Goal: Task Accomplishment & Management: Manage account settings

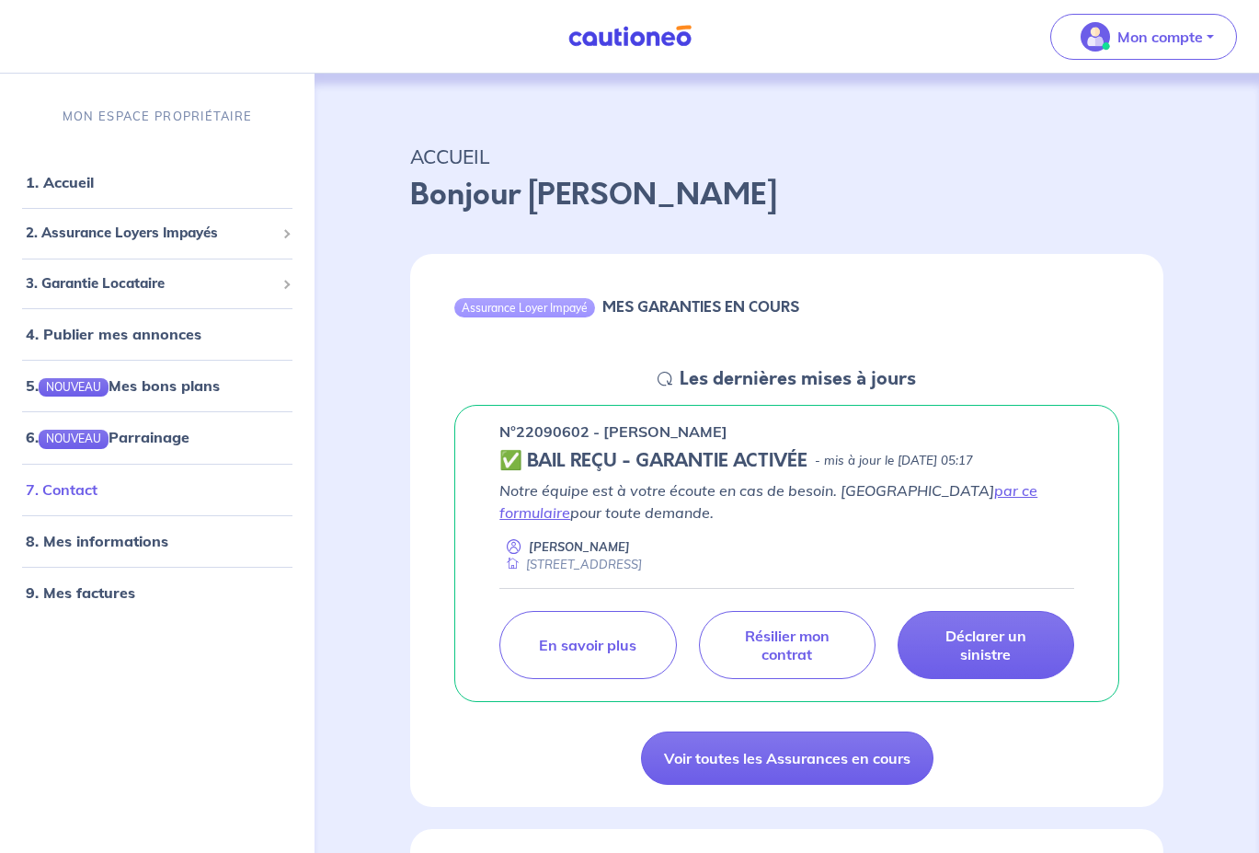
click at [97, 498] on link "7. Contact" at bounding box center [62, 488] width 72 height 18
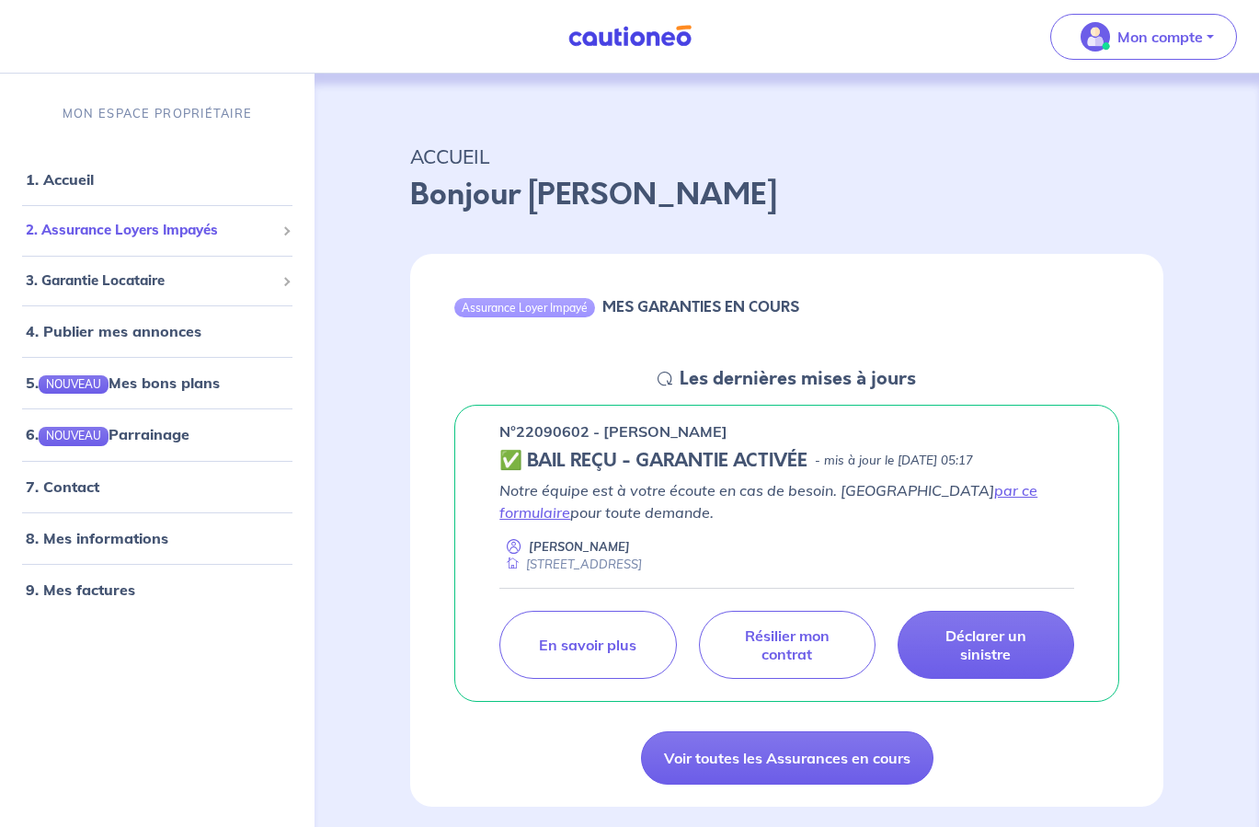
scroll to position [1, 0]
click at [197, 234] on span "2. Assurance Loyers Impayés" at bounding box center [150, 230] width 249 height 21
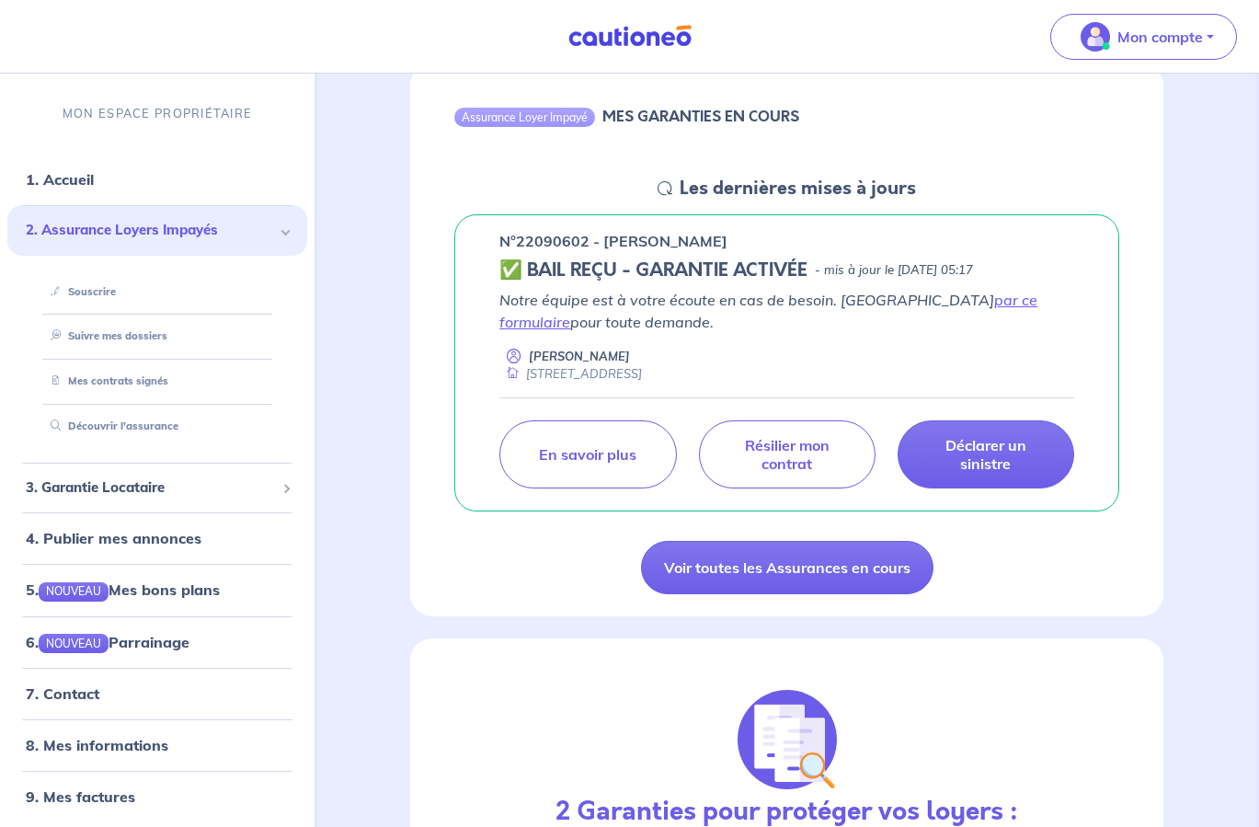
scroll to position [193, 0]
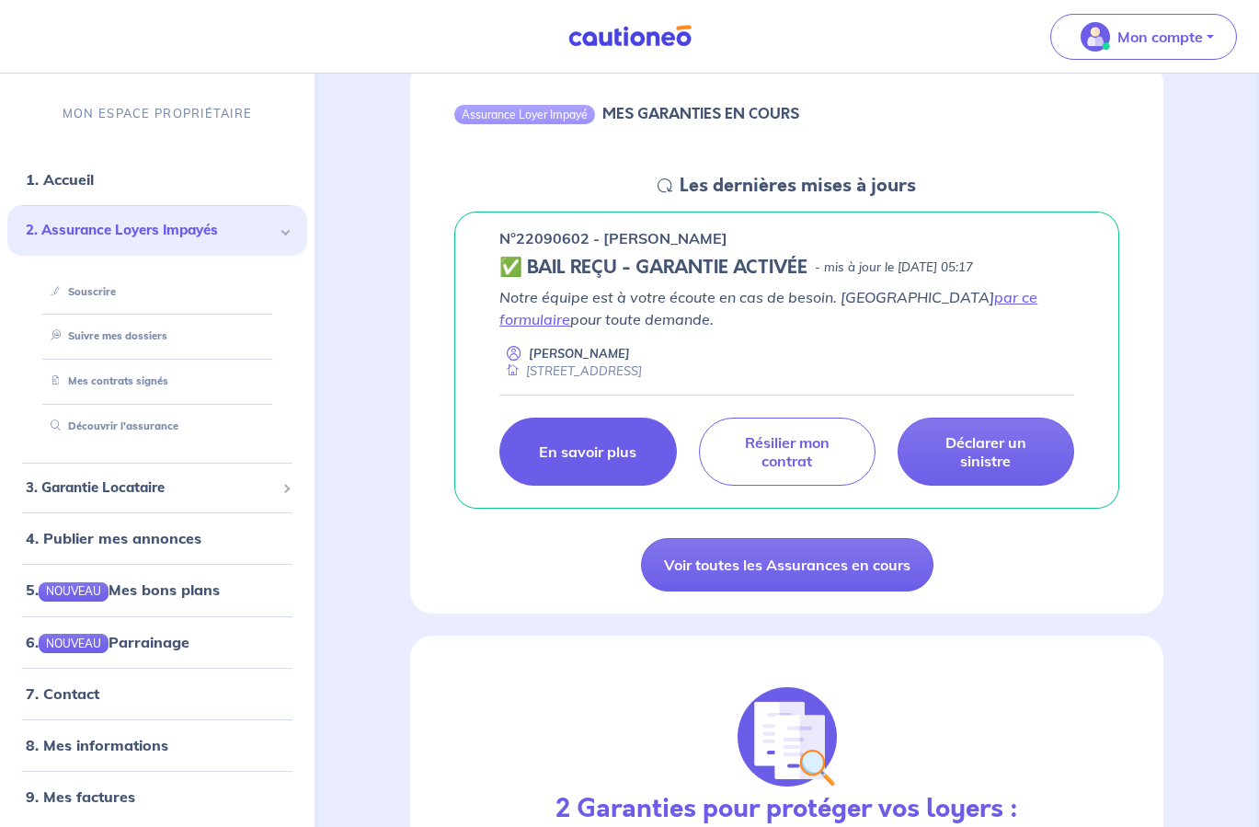
click at [607, 455] on p "En savoir plus" at bounding box center [587, 451] width 97 height 18
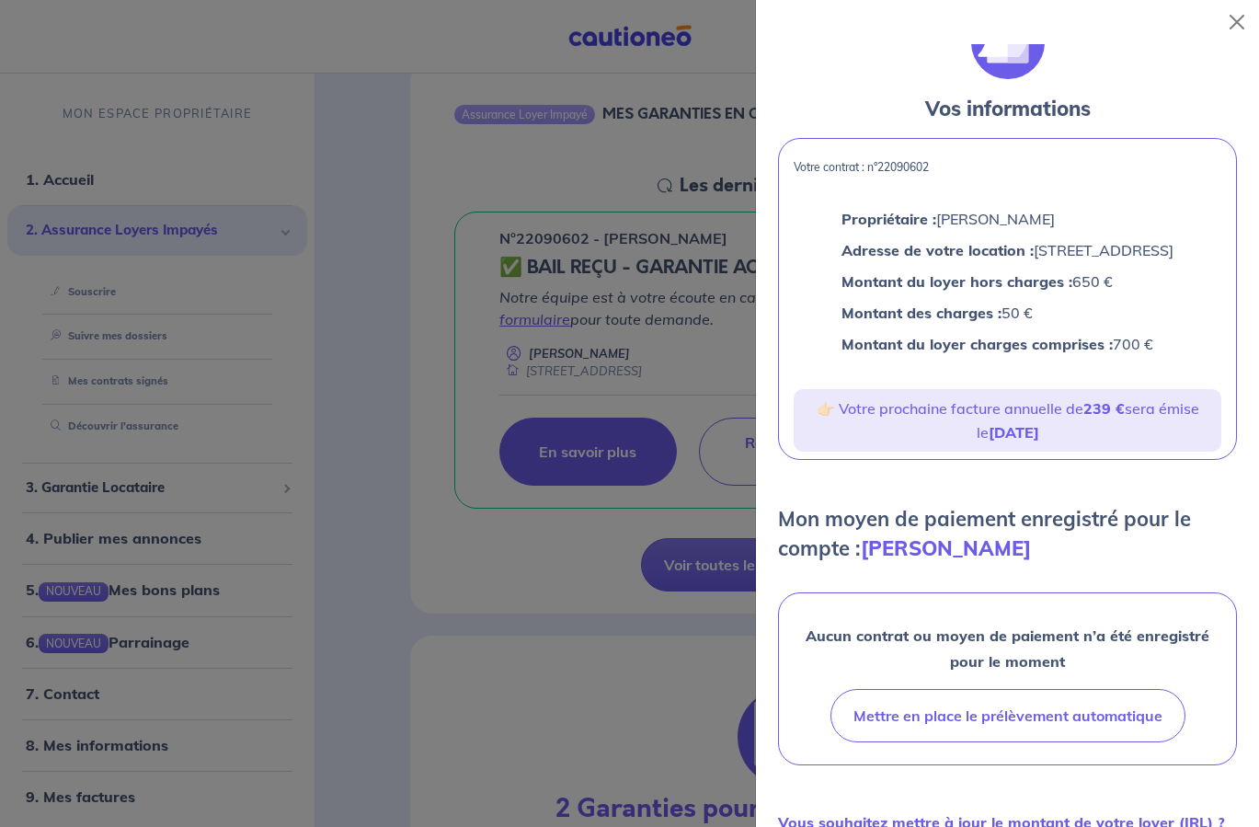
scroll to position [37, 0]
drag, startPoint x: 296, startPoint y: 186, endPoint x: 326, endPoint y: 142, distance: 53.1
click at [315, 165] on div at bounding box center [629, 413] width 1259 height 827
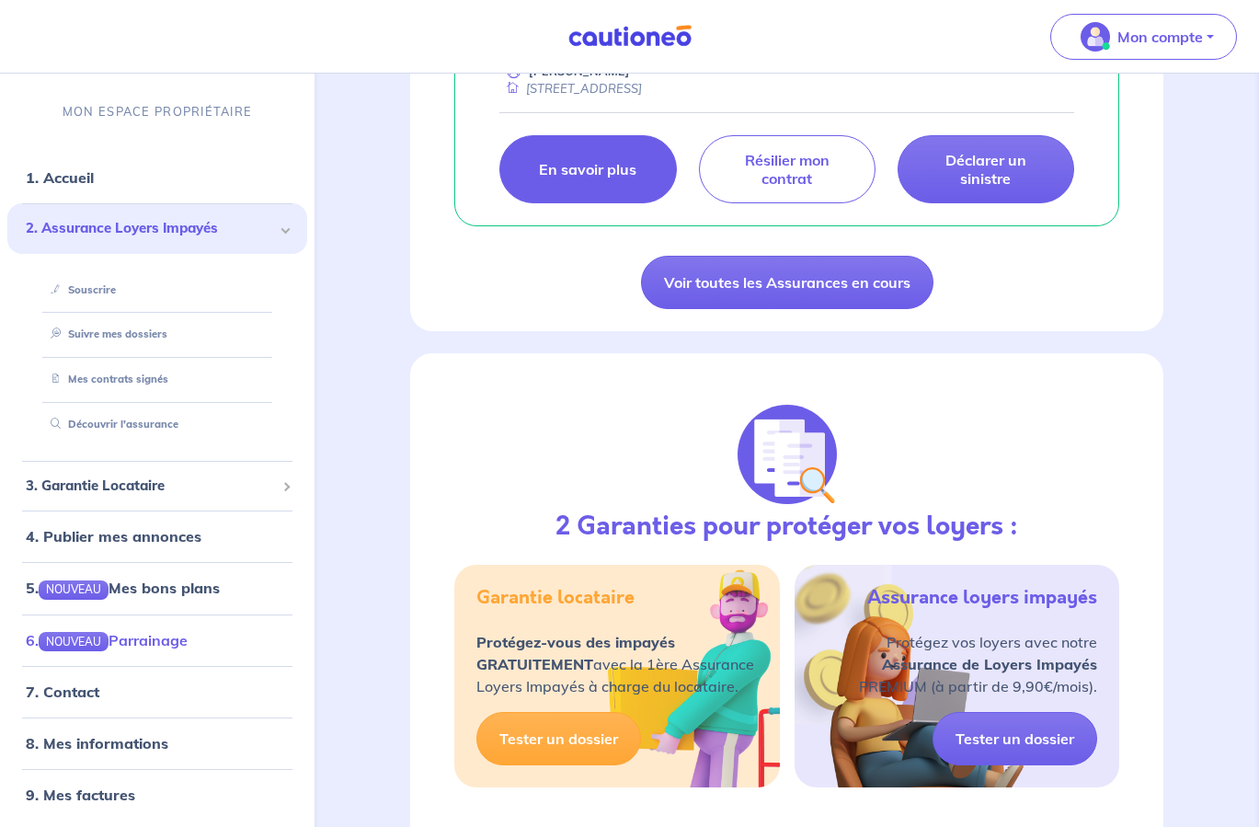
scroll to position [1, 0]
click at [100, 750] on link "8. Mes informations" at bounding box center [94, 744] width 137 height 18
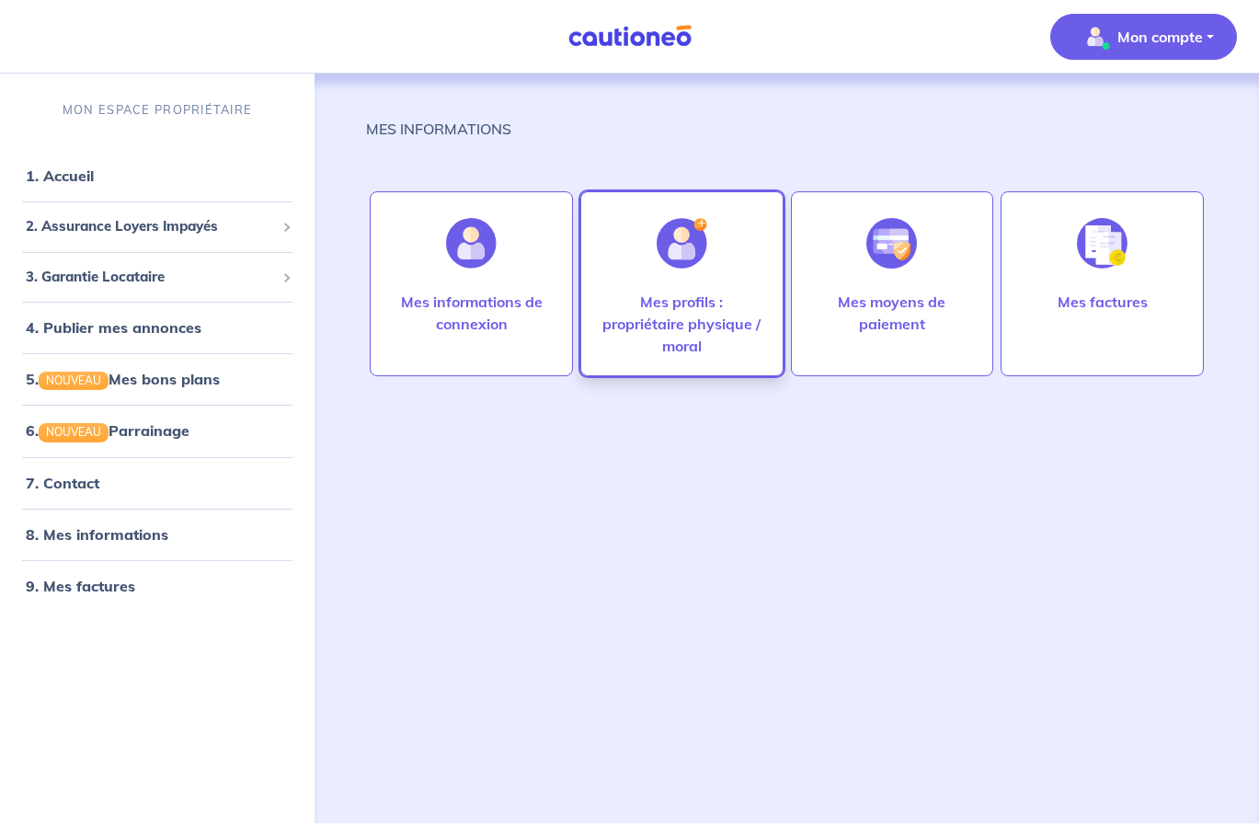
click at [693, 336] on p "Mes profils : propriétaire physique / moral" at bounding box center [682, 324] width 165 height 66
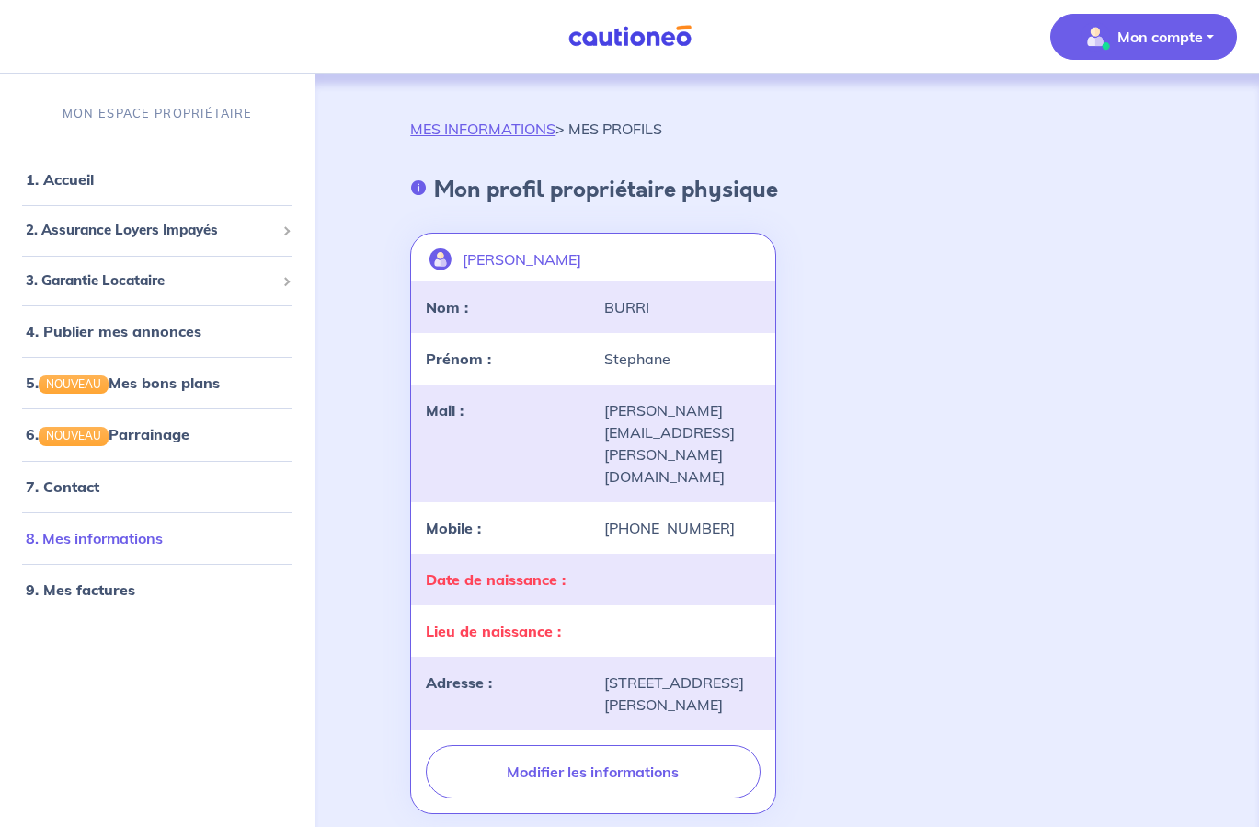
click at [141, 535] on link "8. Mes informations" at bounding box center [94, 537] width 137 height 18
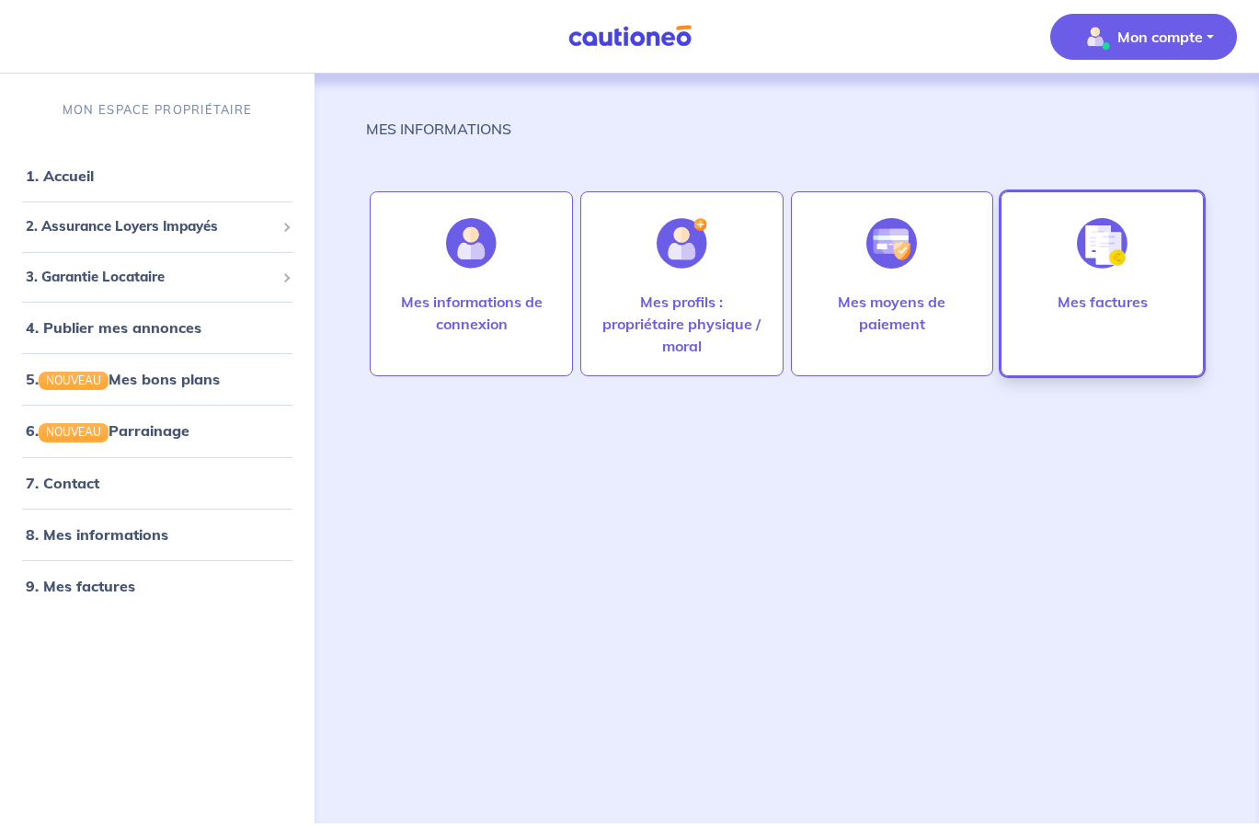
click at [1138, 353] on div "Mes factures" at bounding box center [1103, 331] width 120 height 81
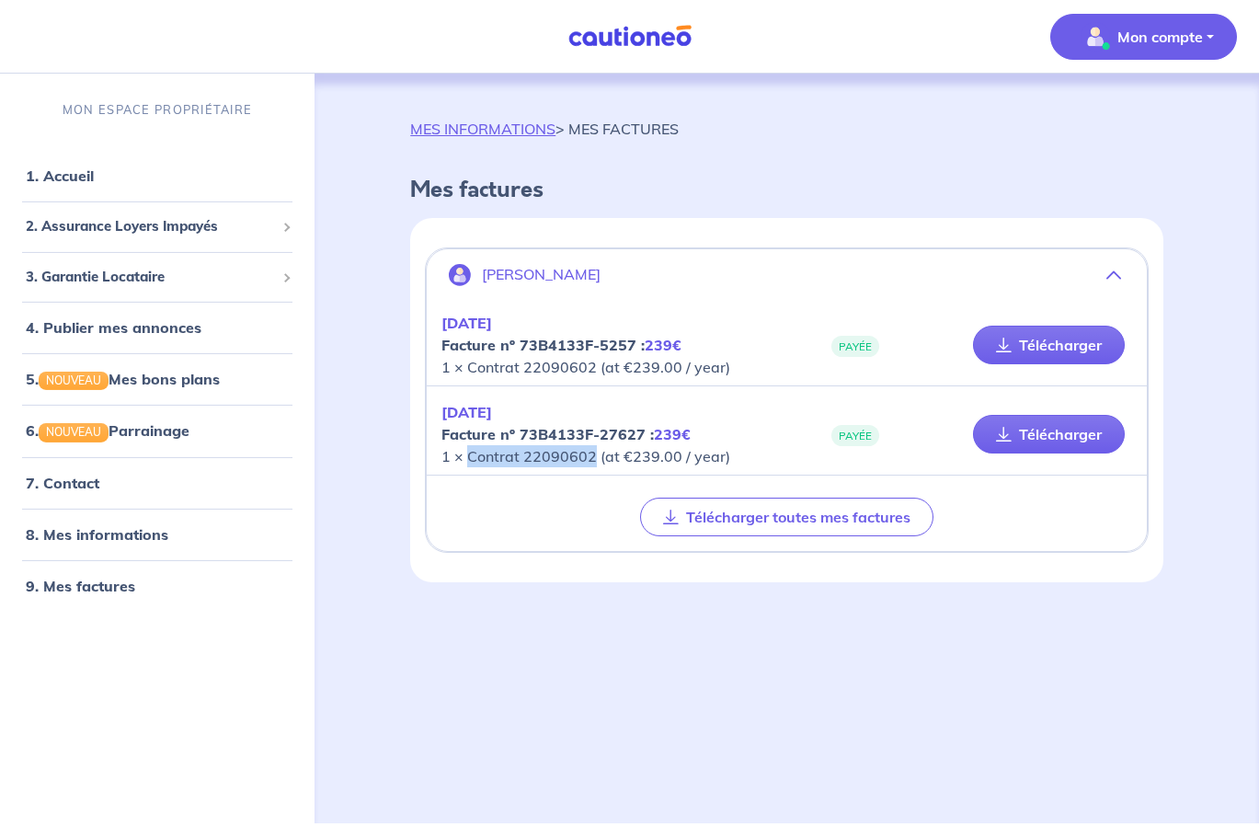
drag, startPoint x: 591, startPoint y: 453, endPoint x: 472, endPoint y: 458, distance: 119.6
click at [472, 458] on p "[DATE] Facture nº 73B4133F-27627 : 239€ 1 × Contrat 22090602 (at €239.00 / year)" at bounding box center [613, 434] width 345 height 66
copy p "Contrat 22090602"
